Goal: Information Seeking & Learning: Learn about a topic

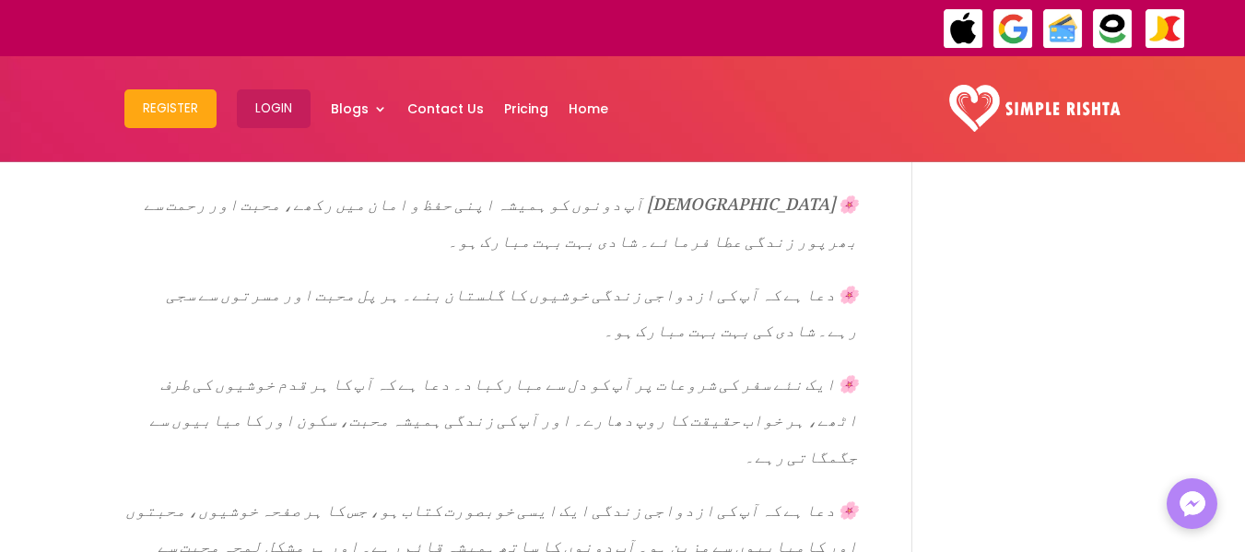
scroll to position [2913, 0]
drag, startPoint x: 826, startPoint y: 289, endPoint x: 373, endPoint y: 311, distance: 453.0
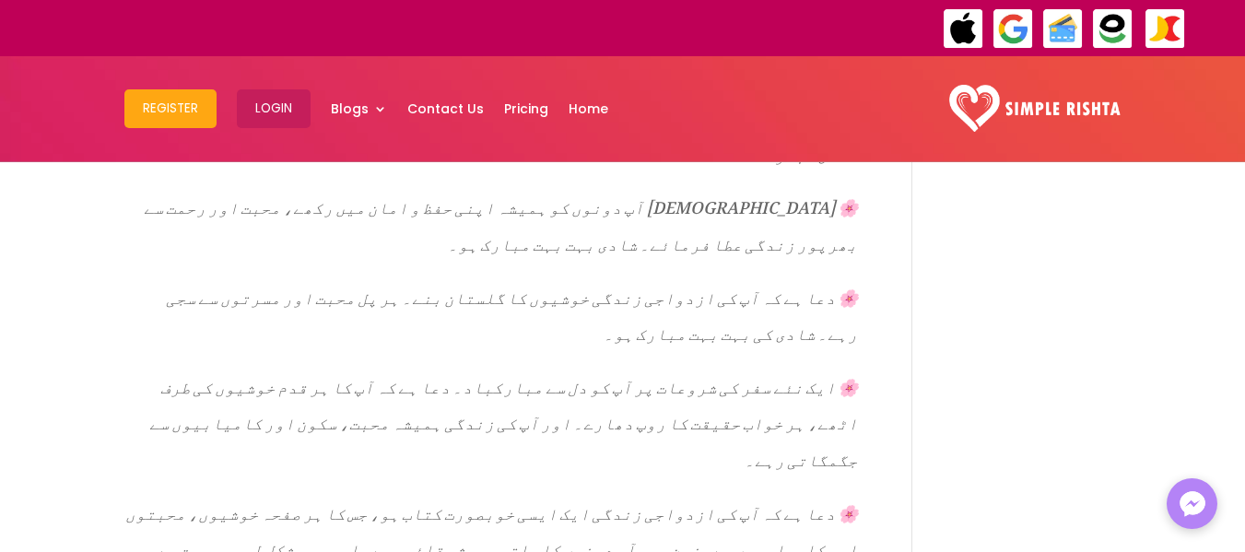
copy div "ایک اچھا رشتہ محض ایک خوبصورت تعلق نہیں ہوتا، بلکہ یہ آپس میں اعتماد، قربانی او…"
drag, startPoint x: 817, startPoint y: 374, endPoint x: 328, endPoint y: 375, distance: 488.5
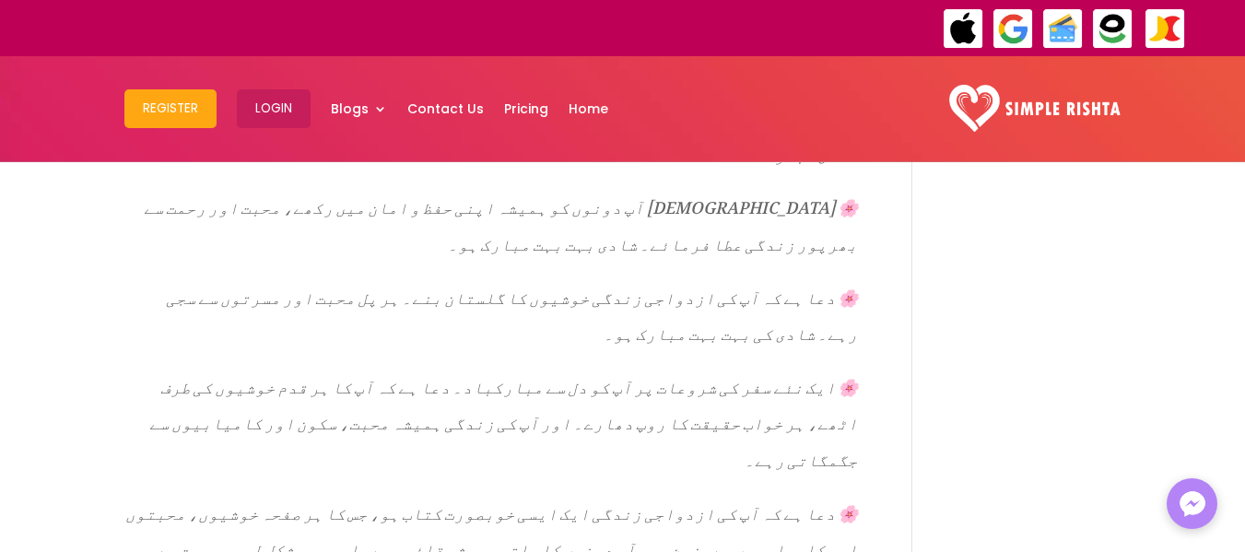
copy span "شادی ایک خوبصورت اور پیچیدہ سفر ہے جہاں ہر لمحہ نئی سیکھ اور نئی محبت کا موقع ہ…"
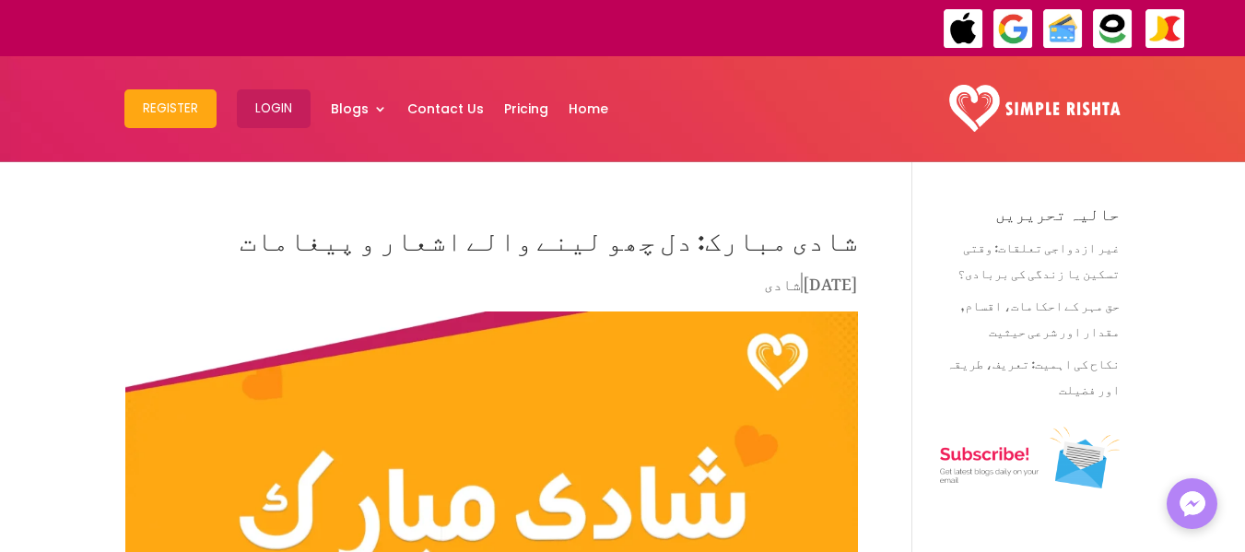
scroll to position [0, 0]
